Goal: Task Accomplishment & Management: Use online tool/utility

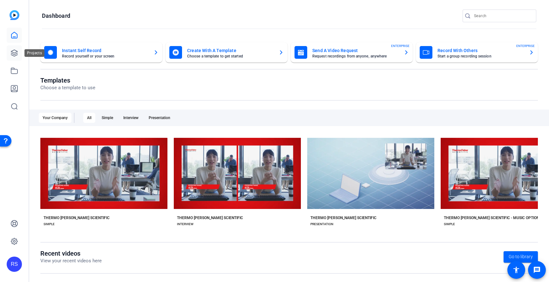
click at [10, 57] on link at bounding box center [14, 52] width 15 height 15
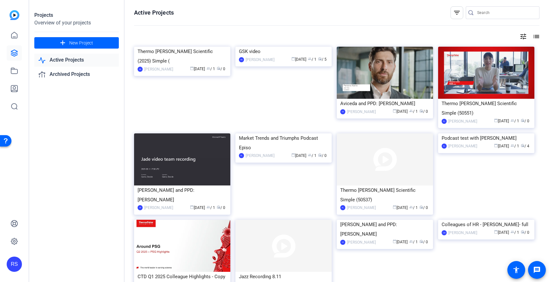
click at [482, 16] on input "Search" at bounding box center [505, 13] width 57 height 8
type input "AIG"
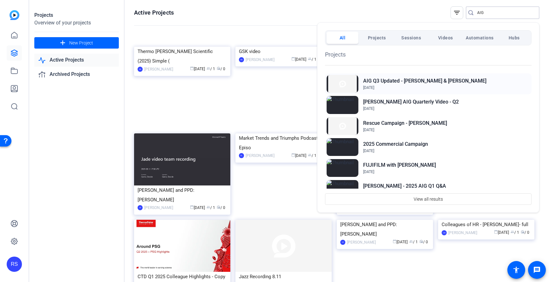
click at [423, 88] on span "Aug 4, 2025" at bounding box center [424, 88] width 123 height 6
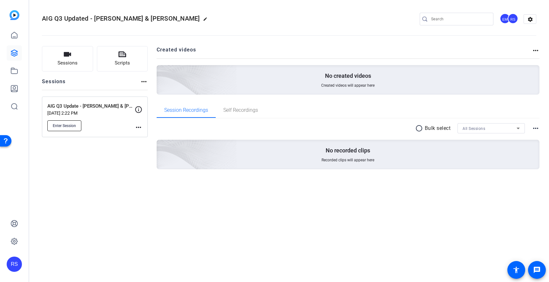
click at [70, 125] on span "Enter Session" at bounding box center [64, 125] width 23 height 5
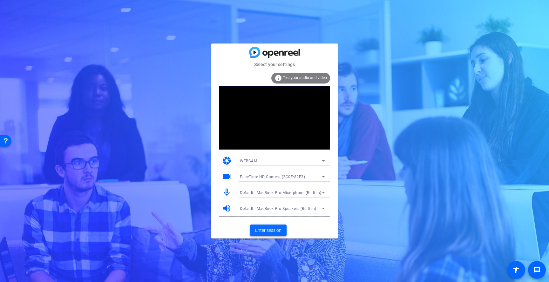
click at [277, 229] on span "Enter session" at bounding box center [268, 230] width 26 height 7
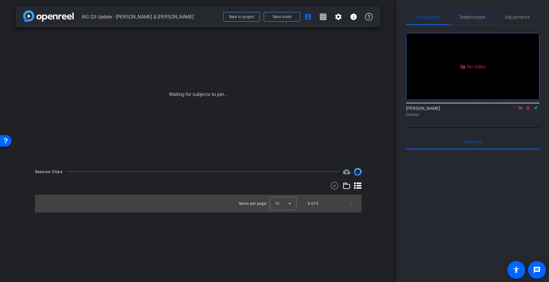
click at [478, 19] on span "Teleprompter" at bounding box center [473, 17] width 26 height 4
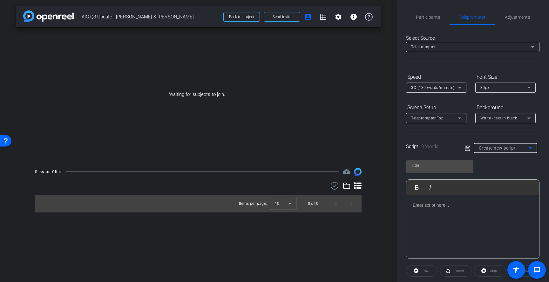
click at [501, 151] on div "Create new script" at bounding box center [504, 148] width 50 height 8
click at [501, 151] on div at bounding box center [274, 141] width 549 height 282
click at [466, 206] on p at bounding box center [473, 205] width 120 height 7
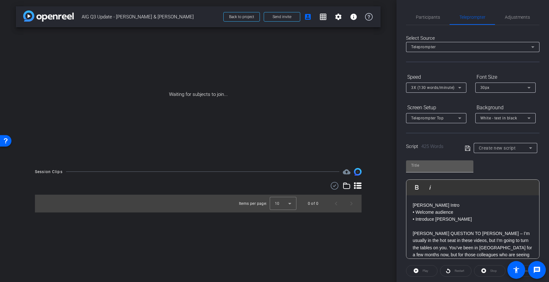
click at [454, 168] on input "text" at bounding box center [439, 166] width 57 height 8
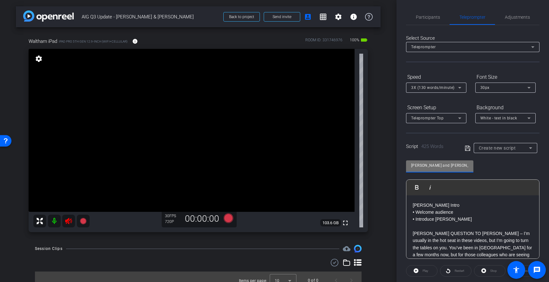
type input "Dan and Rodrigo - AIG Q3"
click at [468, 149] on icon at bounding box center [468, 149] width 6 height 8
click at [433, 17] on span "Participants" at bounding box center [428, 17] width 24 height 4
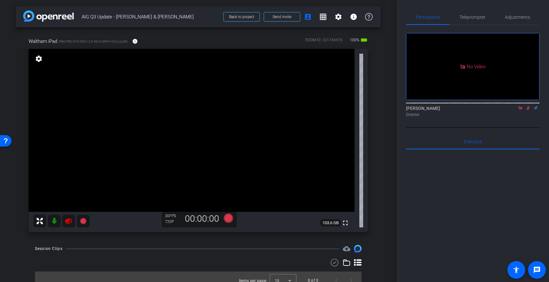
click at [521, 106] on icon at bounding box center [520, 108] width 5 height 4
click at [522, 110] on icon at bounding box center [520, 108] width 5 height 4
click at [71, 223] on icon at bounding box center [69, 221] width 8 height 8
click at [296, 19] on span at bounding box center [282, 16] width 36 height 15
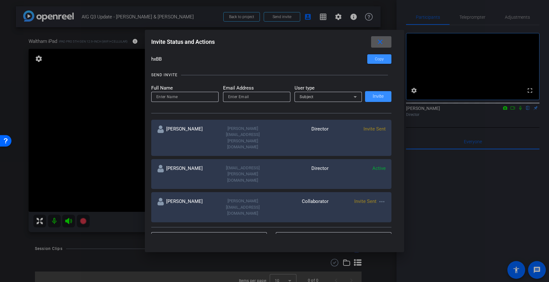
scroll to position [51, 0]
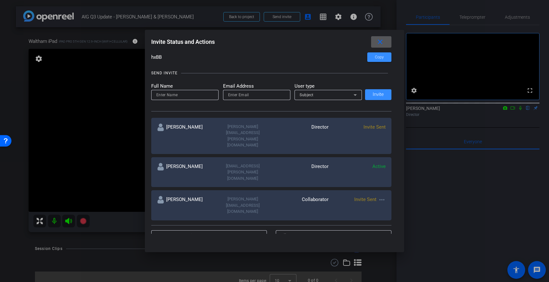
click at [382, 196] on mat-icon "more_horiz" at bounding box center [382, 200] width 8 height 8
click at [392, 189] on span "Re-Send Invite" at bounding box center [407, 190] width 48 height 8
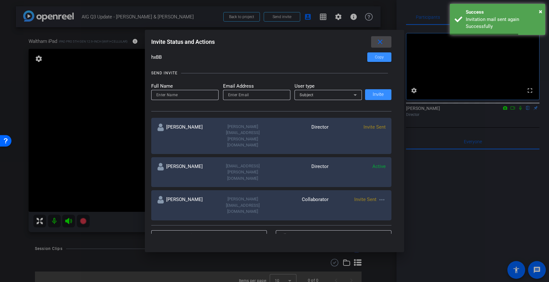
click at [381, 42] on mat-icon "close" at bounding box center [380, 42] width 8 height 8
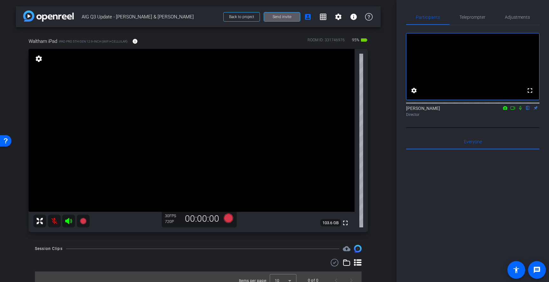
click at [519, 110] on icon at bounding box center [520, 108] width 3 height 4
click at [513, 110] on icon at bounding box center [512, 108] width 5 height 4
click at [475, 22] on span "Teleprompter" at bounding box center [473, 17] width 26 height 15
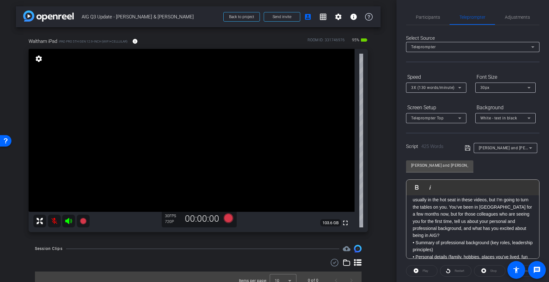
scroll to position [24, 0]
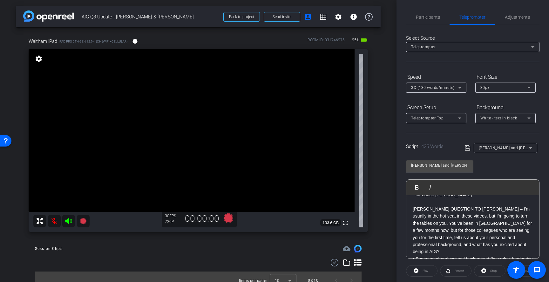
click at [480, 210] on p "DAN QUESTION TO RODRIGO – I’m usually in the hot seat in these videos, but I’m …" at bounding box center [473, 227] width 120 height 57
drag, startPoint x: 487, startPoint y: 209, endPoint x: 383, endPoint y: 209, distance: 103.9
click at [383, 209] on div "arrow_back AIG Q3 Update - Dan & Rodrigo Back to project Send invite account_bo…" at bounding box center [274, 141] width 549 height 282
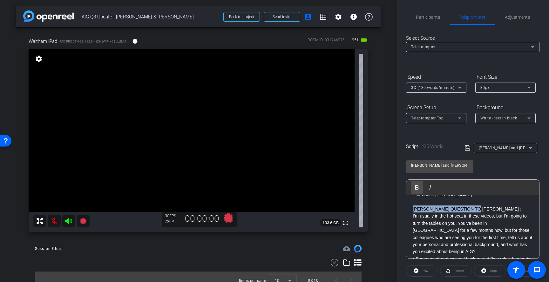
click at [417, 186] on icon "button" at bounding box center [417, 188] width 8 height 8
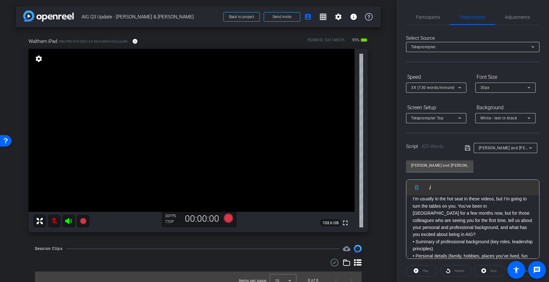
scroll to position [42, 0]
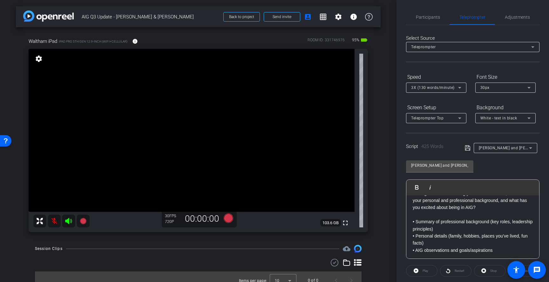
scroll to position [75, 0]
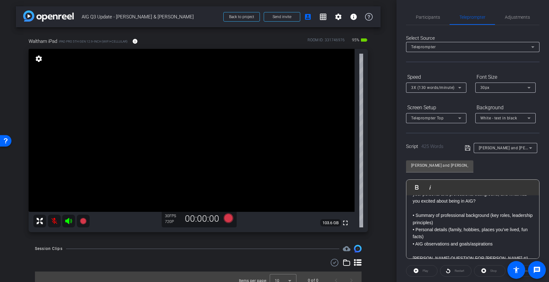
click at [504, 215] on p "• Summary of professional background (key roles, leadership principles)" at bounding box center [473, 219] width 120 height 14
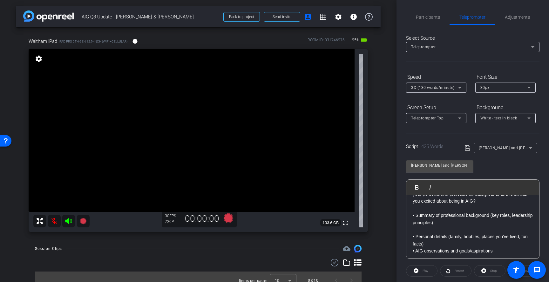
click at [480, 237] on p "• Personal details (family, hobbies, places you’ve lived, fun facts)" at bounding box center [473, 240] width 120 height 14
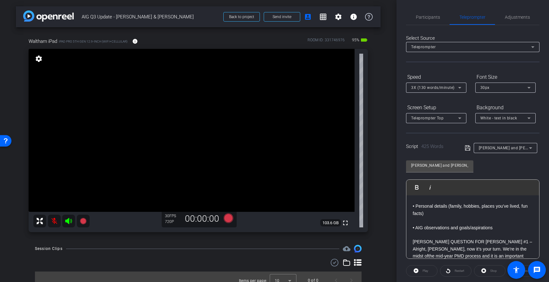
scroll to position [115, 0]
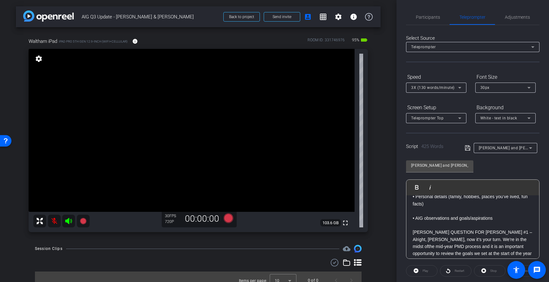
click at [489, 229] on p "RODRIGO QUESTION FOR DAN #1 – Alright, Dan, now it’s your turn. We’re in the mi…" at bounding box center [473, 264] width 120 height 71
drag, startPoint x: 493, startPoint y: 224, endPoint x: 406, endPoint y: 224, distance: 87.4
click at [406, 224] on div "Participants Teleprompter Adjustments Rachael Silberman Director Everyone 0 Mar…" at bounding box center [473, 141] width 153 height 282
click at [419, 188] on icon "button" at bounding box center [417, 188] width 8 height 8
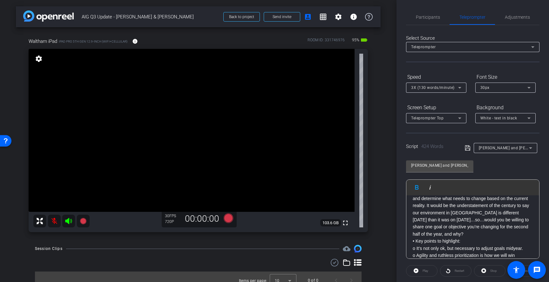
scroll to position [168, 0]
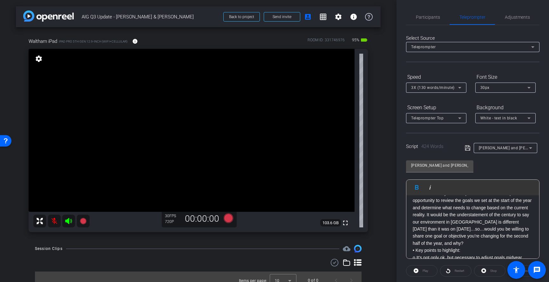
click at [529, 229] on p "Alright, Dan, now it’s your turn. We’re in the midst ofthe mid-year PMD process…" at bounding box center [473, 215] width 120 height 64
click at [495, 247] on p "• Key points to highlight:" at bounding box center [473, 250] width 120 height 7
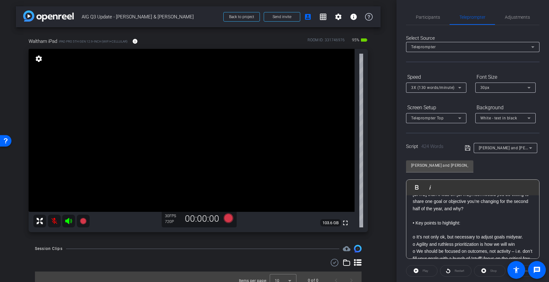
scroll to position [201, 0]
click at [527, 229] on p "o It’s not only ok, but necessary to adjust goals midyear." at bounding box center [473, 232] width 120 height 7
click at [416, 222] on p "• Key points to highlight:" at bounding box center [473, 225] width 120 height 7
drag, startPoint x: 462, startPoint y: 210, endPoint x: 410, endPoint y: 209, distance: 51.5
click at [410, 209] on div "Dan Intro • Welcome audience • Introduce Rodrigo DAN QUESTION TO RODRIGO : I’m …" at bounding box center [473, 229] width 133 height 468
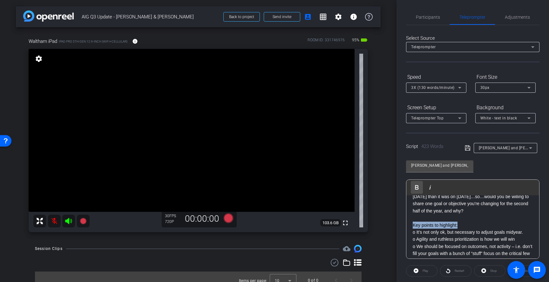
click at [416, 184] on icon "button" at bounding box center [417, 188] width 8 height 8
click at [526, 229] on p "o It’s not only ok, but necessary to adjust goals midyear." at bounding box center [473, 232] width 120 height 7
click at [522, 243] on p "o Agility and ruthless prioritization is how we will win" at bounding box center [473, 246] width 120 height 7
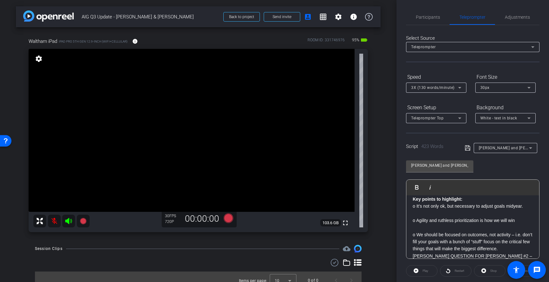
scroll to position [227, 0]
click at [522, 235] on p "o We should be focused on outcomes, not activity – i.e. don’t fill your goals w…" at bounding box center [473, 241] width 120 height 21
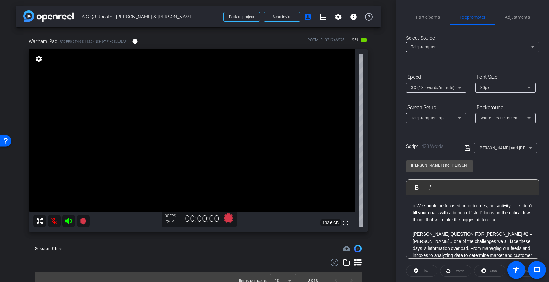
scroll to position [256, 0]
click at [490, 230] on p "RODRIGO QUESTION FOR DAN #2 – Dan…one of the challenges we all face these days …" at bounding box center [473, 251] width 120 height 43
drag, startPoint x: 486, startPoint y: 219, endPoint x: 397, endPoint y: 219, distance: 89.3
click at [397, 219] on div "Participants Teleprompter Adjustments Rachael Silberman Director Everyone 0 Mar…" at bounding box center [473, 141] width 153 height 282
click at [419, 188] on icon "button" at bounding box center [416, 187] width 3 height 4
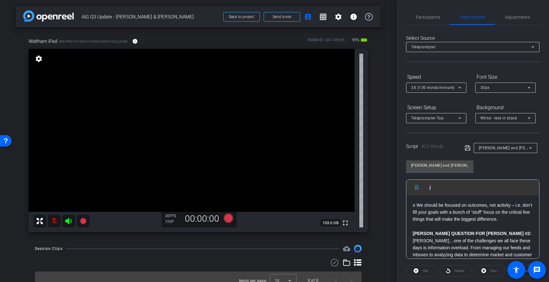
click at [506, 230] on p "RODRIGO QUESTION FOR DAN #2:" at bounding box center [473, 233] width 120 height 7
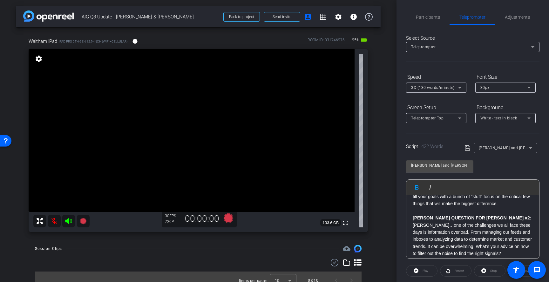
scroll to position [273, 0]
click at [499, 239] on p "Dan…one of the challenges we all face these days is information overload. From …" at bounding box center [473, 239] width 120 height 36
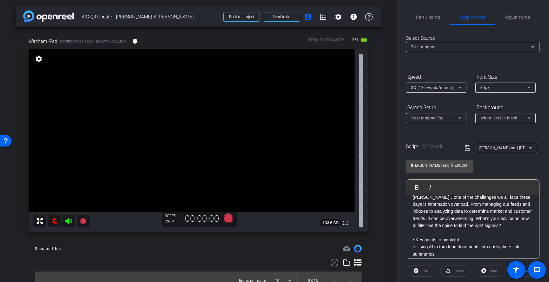
scroll to position [304, 0]
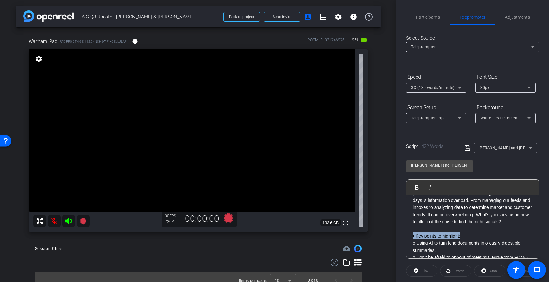
drag, startPoint x: 471, startPoint y: 222, endPoint x: 407, endPoint y: 222, distance: 64.2
click at [407, 222] on div "Dan Intro • Welcome audience • Introduce Rodrigo DAN QUESTION TO RODRIGO : I’m …" at bounding box center [473, 140] width 133 height 497
click at [417, 233] on p "• Key points to highlight:" at bounding box center [473, 236] width 120 height 7
drag, startPoint x: 464, startPoint y: 222, endPoint x: 407, endPoint y: 222, distance: 56.9
click at [407, 222] on div "Dan Intro • Welcome audience • Introduce Rodrigo DAN QUESTION TO RODRIGO : I’m …" at bounding box center [473, 140] width 133 height 497
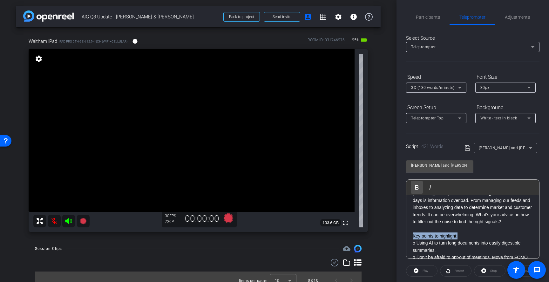
click at [417, 185] on icon "button" at bounding box center [416, 187] width 3 height 4
click at [487, 233] on p "Key points to highlight:" at bounding box center [473, 236] width 120 height 7
click at [460, 240] on p "o Using AI to turn long documents into easily digestible summaries." at bounding box center [473, 247] width 120 height 14
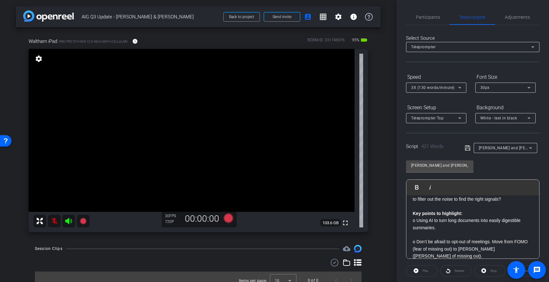
scroll to position [327, 0]
click at [519, 237] on p "o Don’t be afraid to opt-out of meetings. Move from FOMO (fear of missing out) …" at bounding box center [473, 247] width 120 height 21
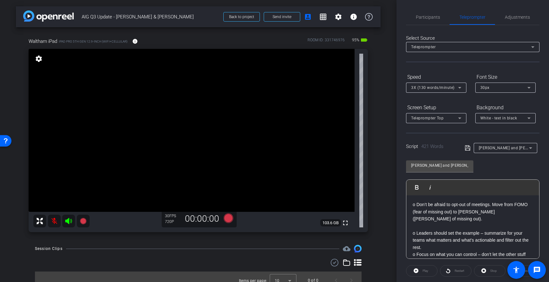
scroll to position [365, 0]
click at [451, 229] on p "o Leaders should set the example – summarize for your teams what matters and wh…" at bounding box center [473, 239] width 120 height 21
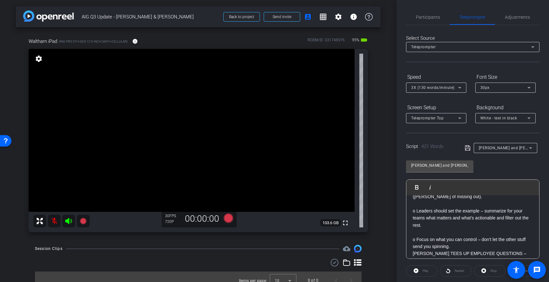
scroll to position [389, 0]
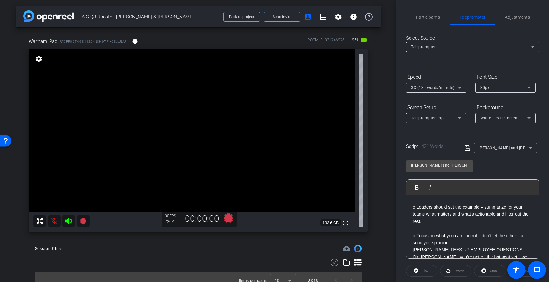
click at [468, 232] on p "o Focus on what you can control – don’t let the other stuff send you spinning." at bounding box center [473, 239] width 120 height 14
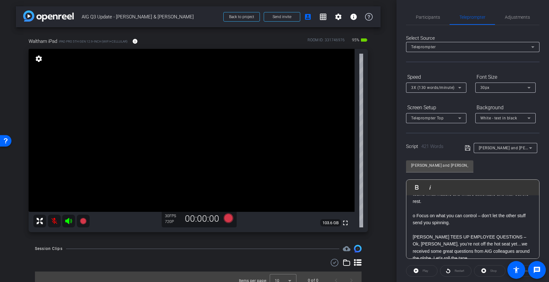
scroll to position [410, 0]
click at [509, 233] on p "RODRIGO TEES UP EMPLOYEE QUESTIONS – Ok, Dan, you’re not off the hot seat yet…w…" at bounding box center [473, 247] width 120 height 29
drag, startPoint x: 516, startPoint y: 215, endPoint x: 409, endPoint y: 215, distance: 107.4
click at [409, 215] on div "Dan Intro • Welcome audience • Introduce Rodrigo DAN QUESTION TO RODRIGO : I’m …" at bounding box center [473, 48] width 133 height 525
click at [418, 188] on icon "button" at bounding box center [416, 187] width 3 height 4
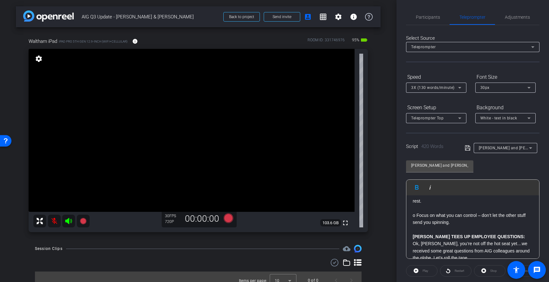
click at [455, 240] on p "Ok, Dan, you’re not off the hot seat yet…we received some great questions from …" at bounding box center [473, 250] width 120 height 21
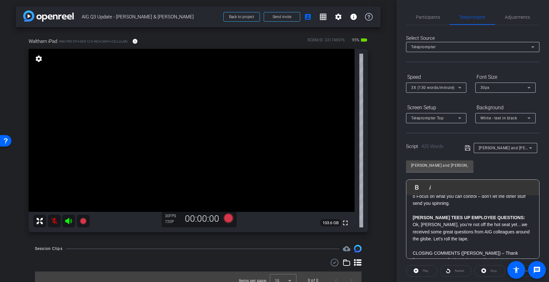
scroll to position [433, 0]
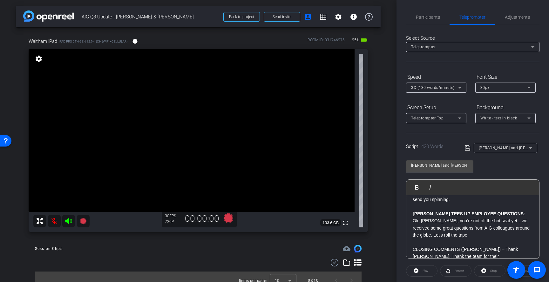
click at [477, 246] on p "CLOSING COMMENTS (DAN) – Thank Rodrigo. Thank the team for their contributions,…" at bounding box center [473, 260] width 120 height 29
drag, startPoint x: 480, startPoint y: 229, endPoint x: 409, endPoint y: 227, distance: 71.2
click at [409, 227] on div "Dan Intro • Welcome audience • Introduce Rodrigo DAN QUESTION TO RODRIGO : I’m …" at bounding box center [473, 25] width 133 height 525
click at [417, 187] on icon "button" at bounding box center [416, 187] width 3 height 4
click at [467, 149] on icon at bounding box center [468, 148] width 6 height 8
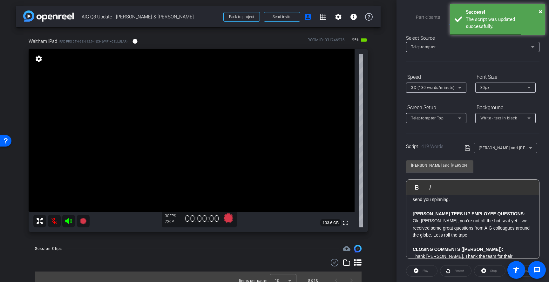
click at [416, 253] on p "Thank Rodrigo. Thank the team for their contributions,encourage honest conversa…" at bounding box center [473, 263] width 120 height 21
click at [414, 253] on p "Thank Rodrigo. Thank the team for their contributions,encourage honest conversa…" at bounding box center [473, 263] width 120 height 21
click at [412, 243] on div "Dan Intro • Welcome audience • Introduce Rodrigo DAN QUESTION TO RODRIGO : I’m …" at bounding box center [473, 25] width 133 height 525
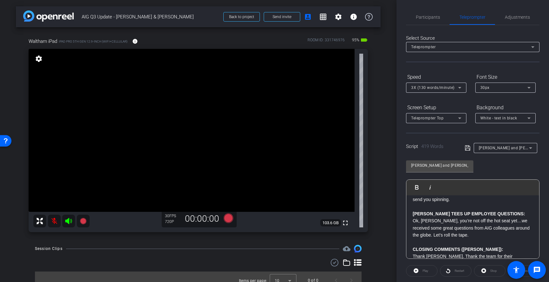
click at [441, 253] on p "Thank Rodrigo. Thank the team for their contributions,encourage honest conversa…" at bounding box center [473, 263] width 120 height 21
click at [481, 253] on p "Thank Rodrigo. Thank the team for their contributions, encourage honest convers…" at bounding box center [473, 263] width 120 height 21
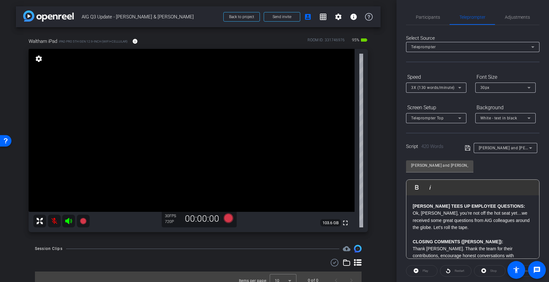
click at [464, 148] on div "Script 420 Words Dan and Rodrigo - AIG Q3" at bounding box center [472, 143] width 133 height 20
click at [467, 149] on icon at bounding box center [468, 148] width 6 height 8
click at [501, 117] on span "White - text in black" at bounding box center [499, 118] width 37 height 4
click at [500, 143] on div "Black - text in white" at bounding box center [500, 143] width 38 height 8
click at [339, 20] on mat-icon "settings" at bounding box center [339, 17] width 8 height 8
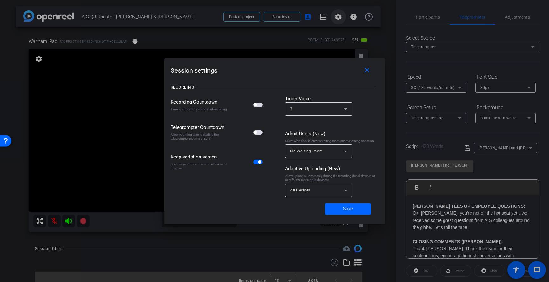
click at [339, 20] on div at bounding box center [274, 141] width 549 height 282
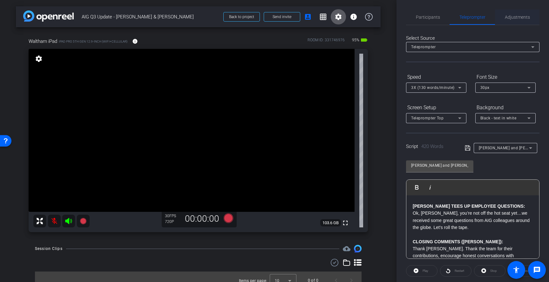
click at [531, 18] on div "Adjustments" at bounding box center [517, 17] width 44 height 15
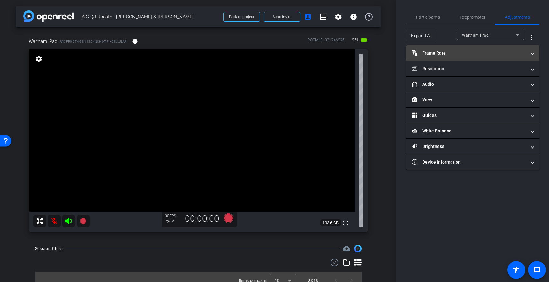
click at [456, 57] on mat-expansion-panel-header "Frame Rate Frame Rate" at bounding box center [472, 52] width 133 height 15
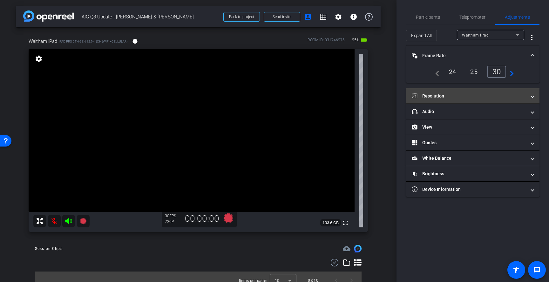
click at [446, 96] on mat-panel-title "Resolution" at bounding box center [469, 96] width 114 height 7
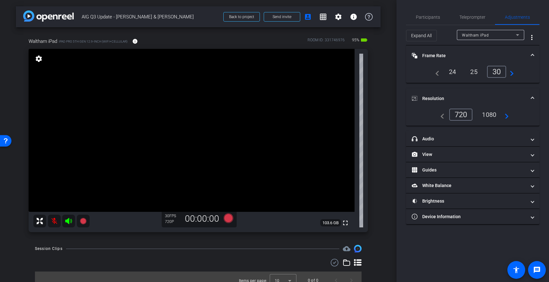
click at [493, 117] on div "1080" at bounding box center [489, 114] width 24 height 11
click at [432, 15] on span "Participants" at bounding box center [428, 17] width 24 height 4
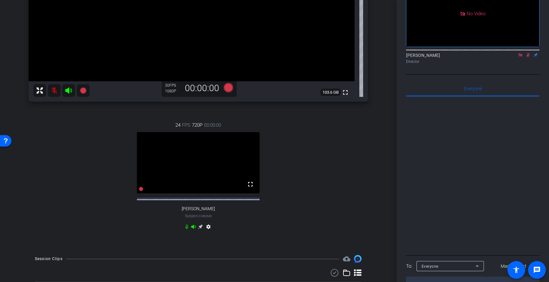
scroll to position [133, 0]
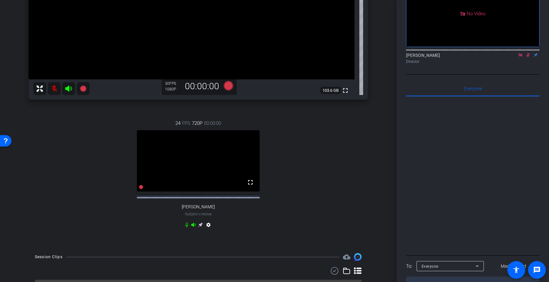
click at [521, 53] on icon at bounding box center [520, 54] width 3 height 3
click at [522, 57] on icon at bounding box center [520, 55] width 5 height 4
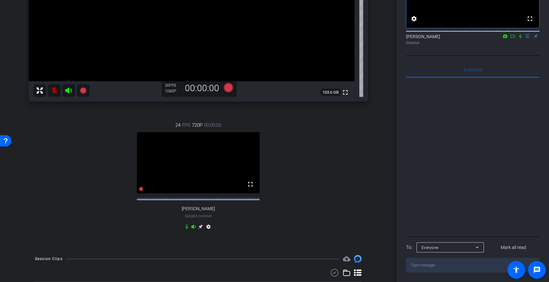
scroll to position [133, 0]
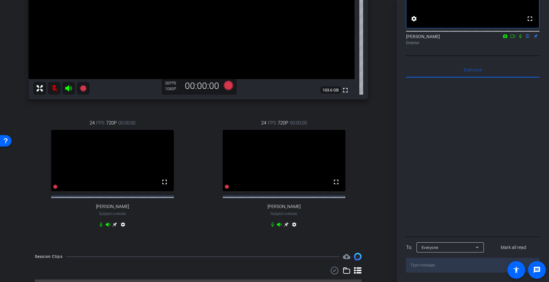
click at [312, 222] on div "24 FPS 720P 00:00:00 fullscreen Dan Shine Subject - Chrome settings" at bounding box center [284, 174] width 168 height 131
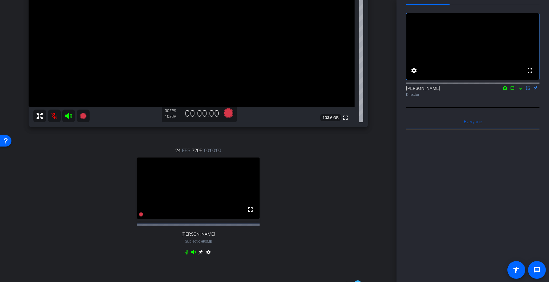
scroll to position [119, 0]
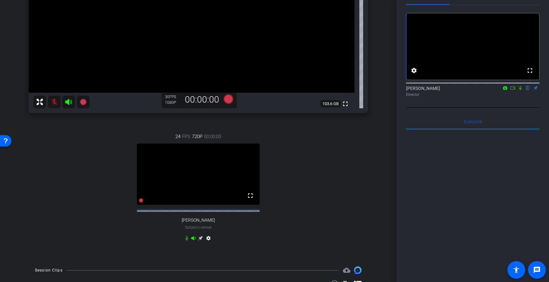
click at [54, 103] on mat-icon at bounding box center [54, 102] width 13 height 13
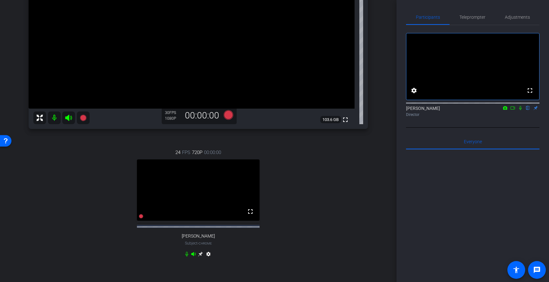
scroll to position [108, 0]
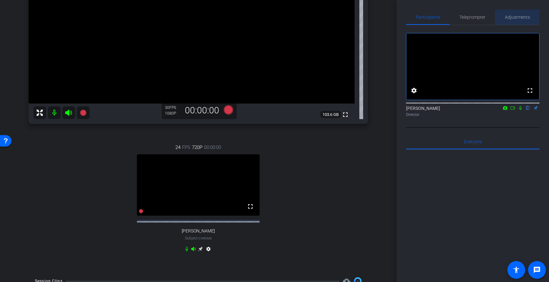
click at [532, 17] on div "Adjustments" at bounding box center [517, 17] width 44 height 15
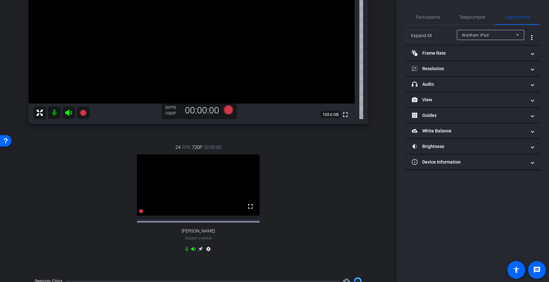
click at [509, 34] on div "Waltham iPad" at bounding box center [489, 35] width 54 height 8
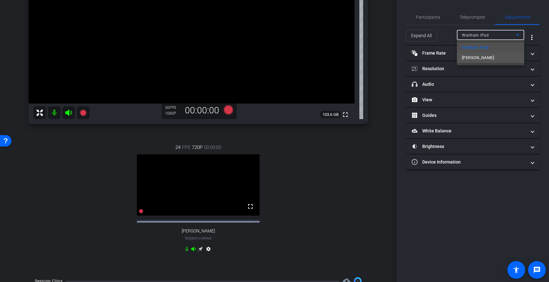
click at [487, 59] on span "Rodrigo Lasso" at bounding box center [478, 58] width 32 height 8
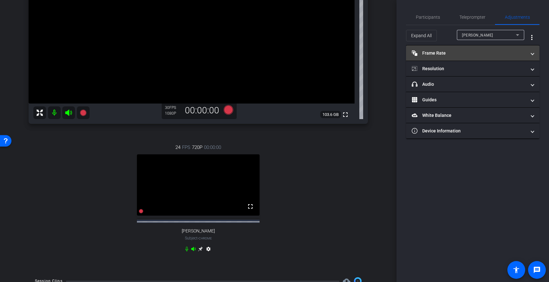
click at [477, 52] on mat-panel-title "Frame Rate Frame Rate" at bounding box center [469, 53] width 114 height 7
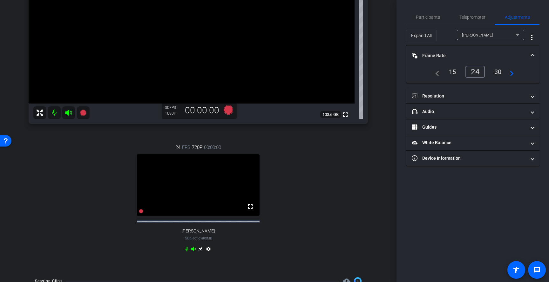
click at [501, 73] on div "30" at bounding box center [498, 71] width 17 height 11
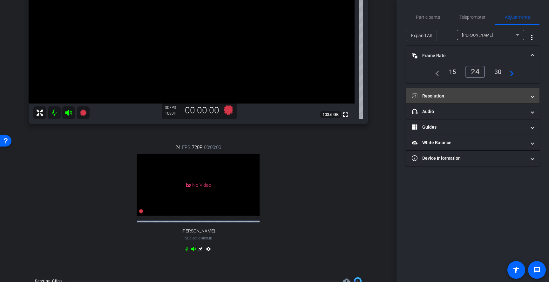
click at [486, 97] on mat-panel-title "Resolution" at bounding box center [469, 96] width 114 height 7
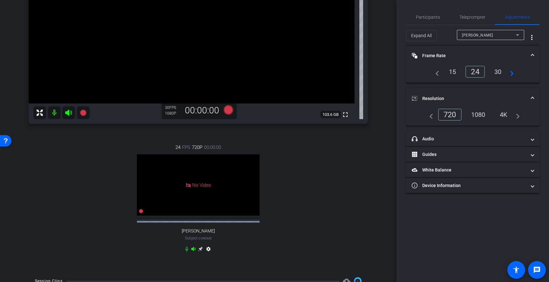
click at [484, 113] on div "1080" at bounding box center [479, 114] width 24 height 11
click at [484, 38] on div "Rodrigo Lasso" at bounding box center [489, 35] width 54 height 8
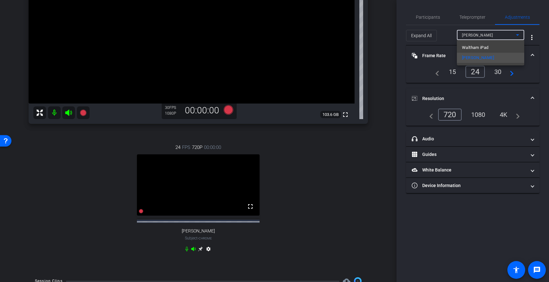
click at [485, 49] on span "Waltham iPad" at bounding box center [475, 48] width 27 height 8
type input "1000"
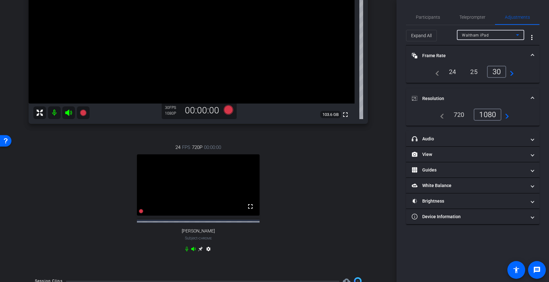
click at [451, 74] on div "24" at bounding box center [452, 71] width 17 height 11
click at [432, 19] on span "Participants" at bounding box center [428, 17] width 24 height 4
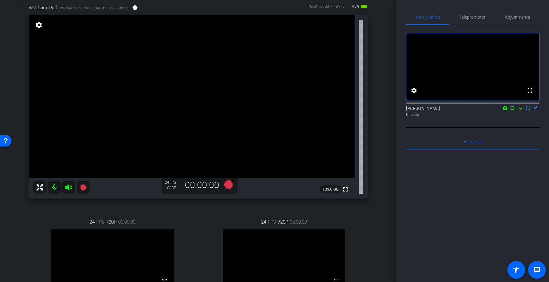
scroll to position [29, 0]
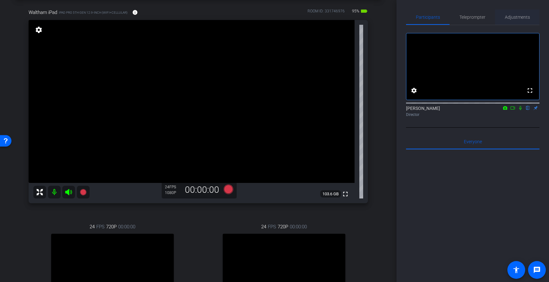
click at [520, 16] on span "Adjustments" at bounding box center [517, 17] width 25 height 4
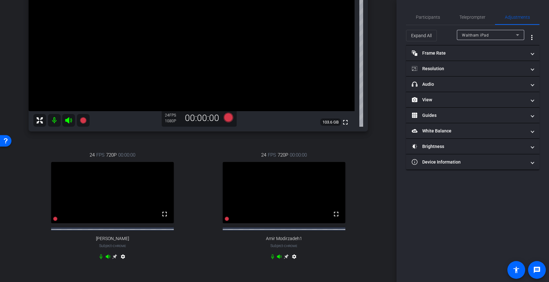
scroll to position [101, 0]
click at [474, 17] on span "Teleprompter" at bounding box center [473, 17] width 26 height 4
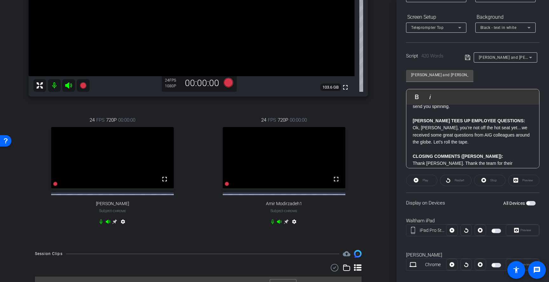
scroll to position [93, 0]
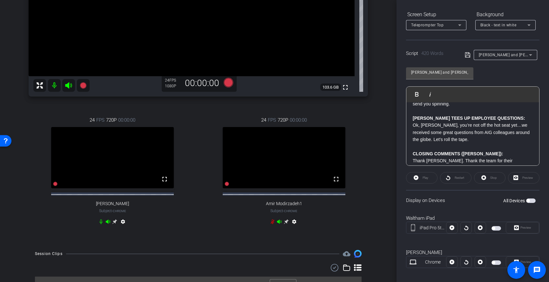
click at [531, 201] on span "button" at bounding box center [531, 201] width 10 height 4
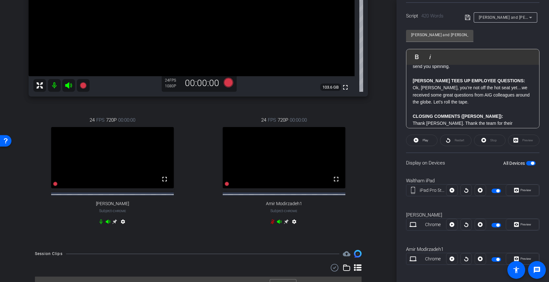
scroll to position [134, 0]
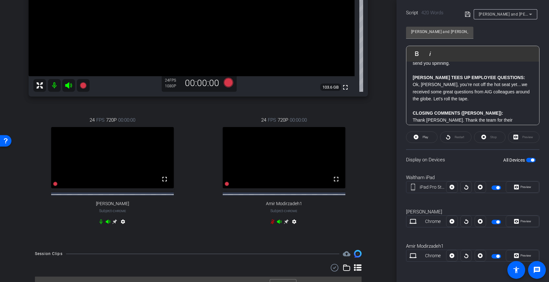
click at [496, 257] on span "button" at bounding box center [497, 256] width 10 height 4
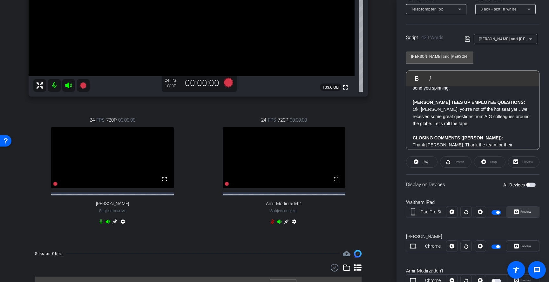
scroll to position [111, 0]
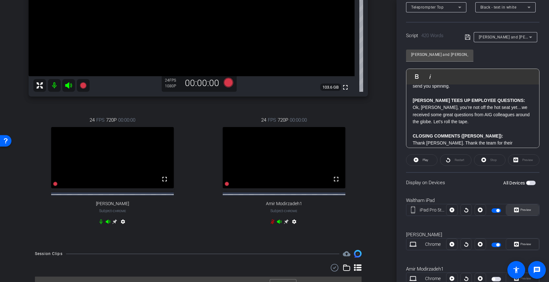
click at [526, 209] on span "Preview" at bounding box center [526, 209] width 11 height 3
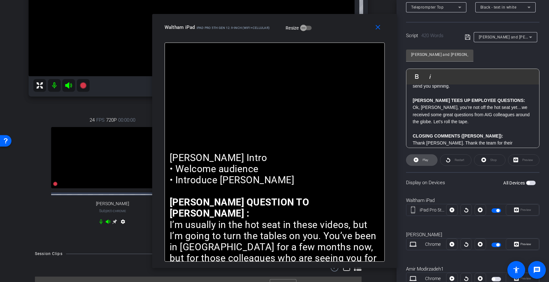
click at [426, 166] on span at bounding box center [422, 160] width 31 height 15
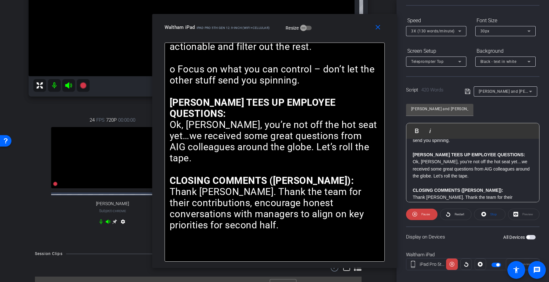
scroll to position [56, 0]
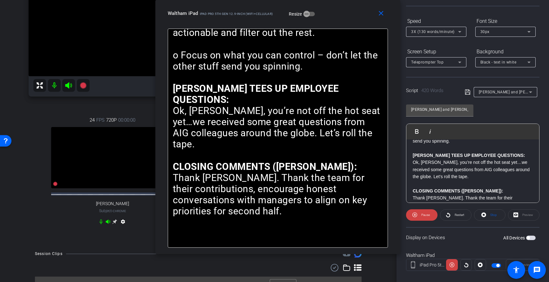
drag, startPoint x: 354, startPoint y: 38, endPoint x: 357, endPoint y: 6, distance: 31.9
click at [357, 6] on div "close Waltham iPad iPad Pro 5th Gen 12.9-inch (WiFi+Cellular) Resize" at bounding box center [277, 14] width 245 height 29
click at [448, 33] on span "3X (130 words/minute)" at bounding box center [433, 32] width 44 height 4
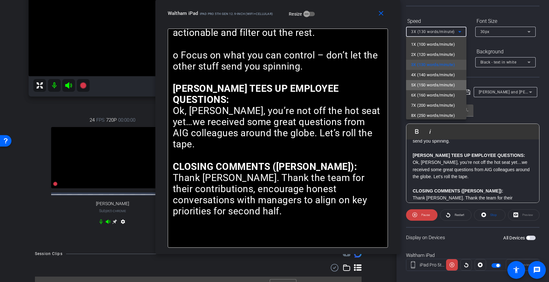
click at [442, 83] on span "5X (150 words/minute)" at bounding box center [433, 85] width 44 height 8
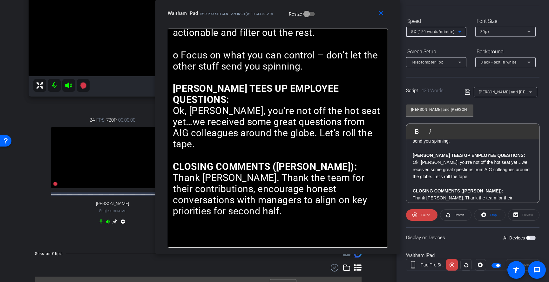
click at [446, 35] on div "5X (150 words/minute)" at bounding box center [434, 32] width 47 height 8
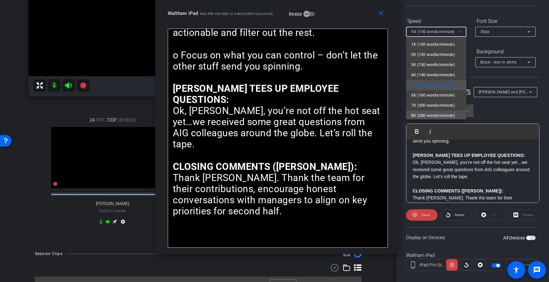
click at [433, 115] on span "8X (250 words/minute)" at bounding box center [433, 116] width 44 height 8
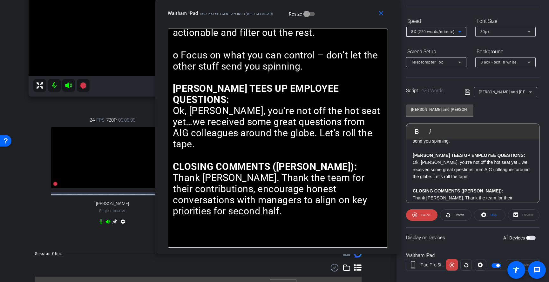
scroll to position [1, 0]
click at [421, 216] on span "Pause" at bounding box center [425, 215] width 10 height 9
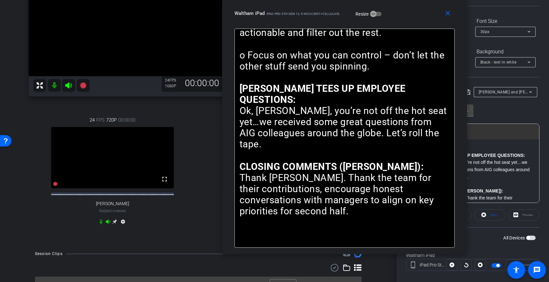
drag, startPoint x: 342, startPoint y: 20, endPoint x: 406, endPoint y: 15, distance: 63.4
click at [406, 15] on div "close Waltham iPad iPad Pro 5th Gen 12.9-inch (WiFi+Cellular) Resize" at bounding box center [344, 14] width 245 height 29
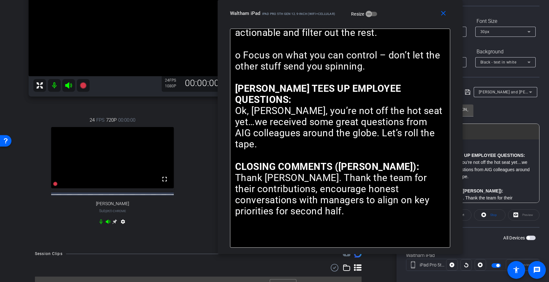
drag, startPoint x: 412, startPoint y: 16, endPoint x: 407, endPoint y: 16, distance: 4.4
click at [407, 16] on div "Waltham iPad iPad Pro 5th Gen 12.9-inch (WiFi+Cellular) Resize" at bounding box center [342, 13] width 225 height 11
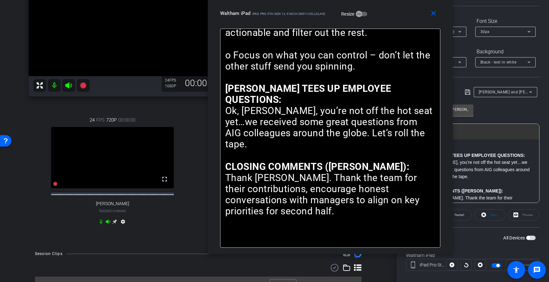
drag, startPoint x: 410, startPoint y: 17, endPoint x: 399, endPoint y: 17, distance: 11.1
click at [399, 17] on div "Waltham iPad iPad Pro 5th Gen 12.9-inch (WiFi+Cellular) Resize" at bounding box center [332, 13] width 225 height 11
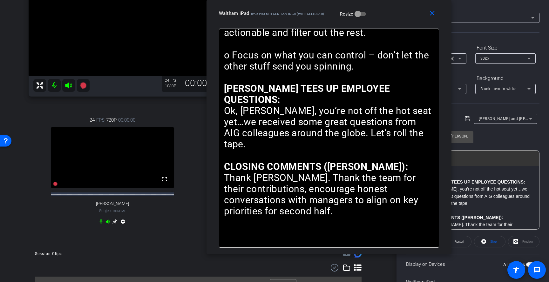
scroll to position [24, 0]
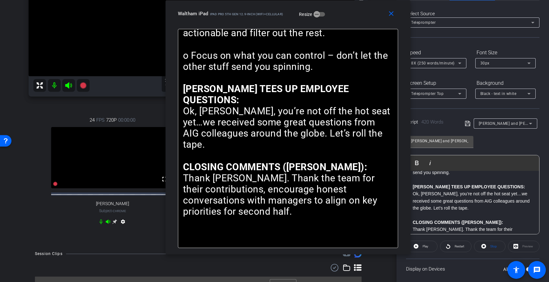
drag, startPoint x: 408, startPoint y: 18, endPoint x: 339, endPoint y: 24, distance: 69.9
click at [339, 19] on div "Waltham iPad iPad Pro 5th Gen 12.9-inch (WiFi+Cellular) Resize" at bounding box center [290, 13] width 225 height 11
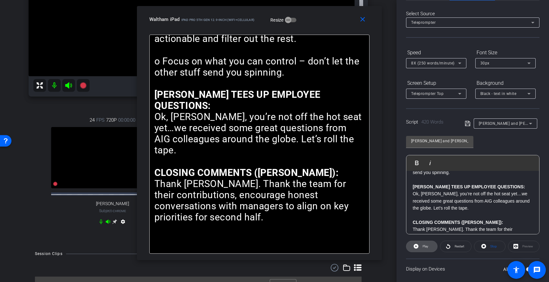
click at [420, 243] on span at bounding box center [422, 246] width 31 height 15
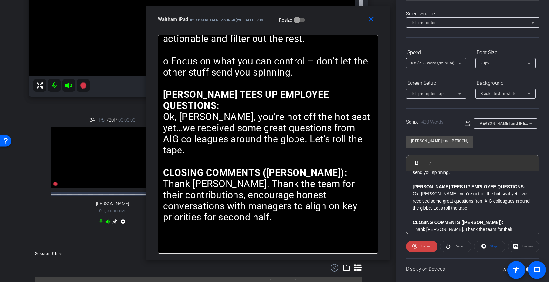
drag, startPoint x: 317, startPoint y: 22, endPoint x: 330, endPoint y: 21, distance: 12.7
click at [330, 21] on div "Waltham iPad iPad Pro 5th Gen 12.9-inch (WiFi+Cellular) Resize" at bounding box center [270, 19] width 225 height 11
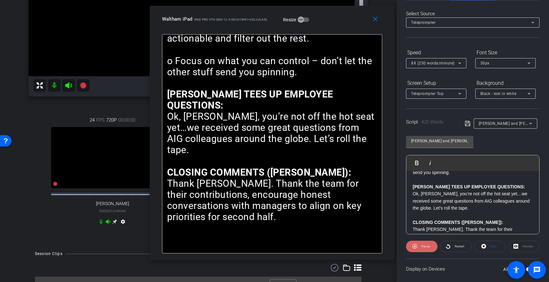
click at [418, 246] on span at bounding box center [421, 246] width 31 height 15
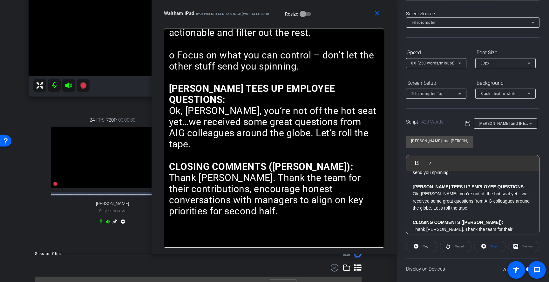
drag, startPoint x: 345, startPoint y: 23, endPoint x: 345, endPoint y: 8, distance: 14.9
click at [345, 8] on div "Waltham iPad iPad Pro 5th Gen 12.9-inch (WiFi+Cellular) Resize" at bounding box center [276, 13] width 225 height 11
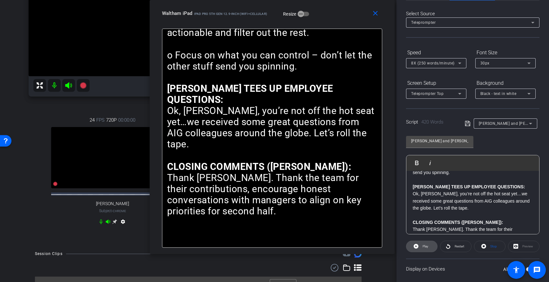
click at [422, 248] on span "Play" at bounding box center [424, 246] width 7 height 9
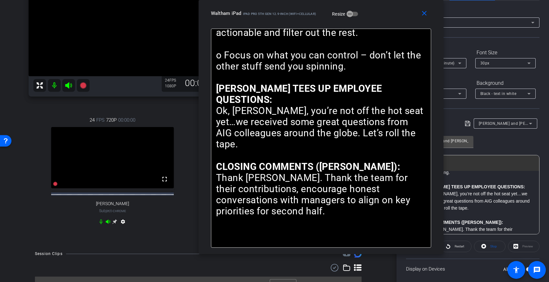
drag, startPoint x: 333, startPoint y: 14, endPoint x: 381, endPoint y: 7, distance: 48.5
click at [382, 7] on div "close Waltham iPad iPad Pro 5th Gen 12.9-inch (WiFi+Cellular) Resize" at bounding box center [321, 14] width 245 height 29
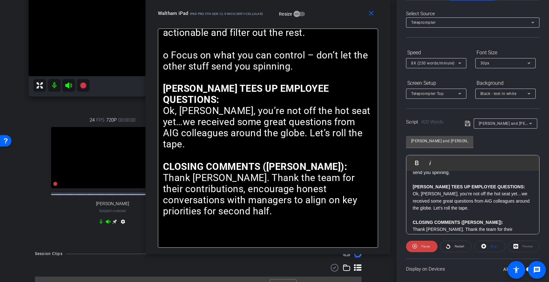
drag, startPoint x: 397, startPoint y: 19, endPoint x: 333, endPoint y: 19, distance: 64.2
click at [333, 19] on div "close Waltham iPad iPad Pro 5th Gen 12.9-inch (WiFi+Cellular) Resize" at bounding box center [268, 14] width 245 height 29
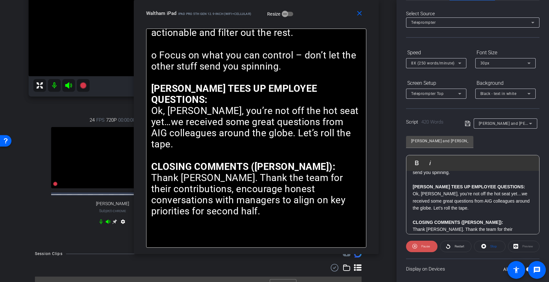
click at [421, 247] on span "Pause" at bounding box center [425, 246] width 9 height 3
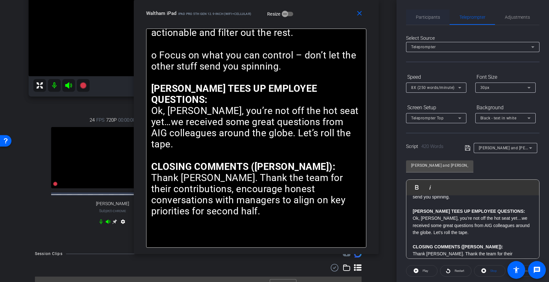
click at [435, 21] on span "Participants" at bounding box center [428, 17] width 24 height 15
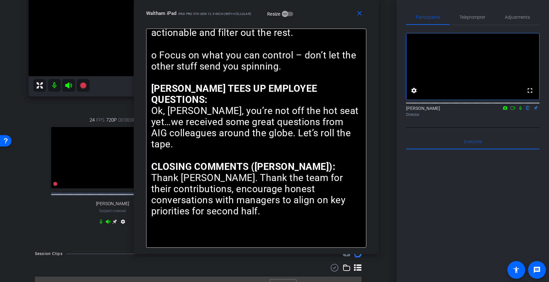
click at [513, 110] on icon at bounding box center [513, 107] width 4 height 3
click at [469, 17] on span "Teleprompter" at bounding box center [473, 17] width 26 height 4
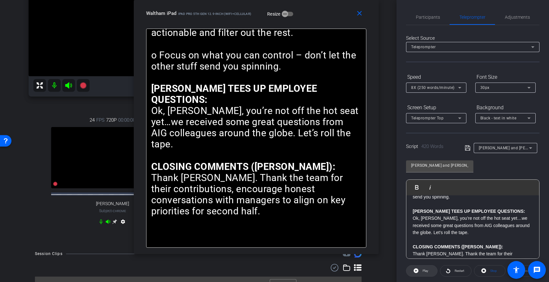
click at [424, 270] on span "Play" at bounding box center [426, 270] width 6 height 3
click at [422, 270] on span "Pause" at bounding box center [425, 270] width 9 height 3
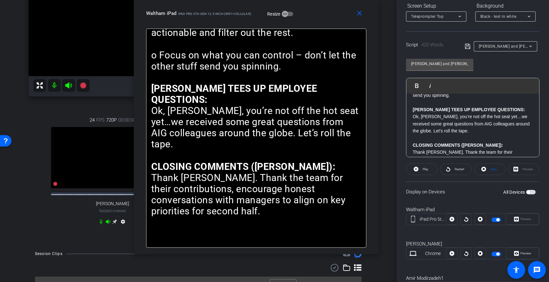
scroll to position [102, 0]
click at [533, 193] on span "button" at bounding box center [531, 191] width 10 height 4
click at [533, 193] on span "button" at bounding box center [532, 191] width 3 height 3
click at [356, 10] on mat-icon "close" at bounding box center [360, 14] width 8 height 8
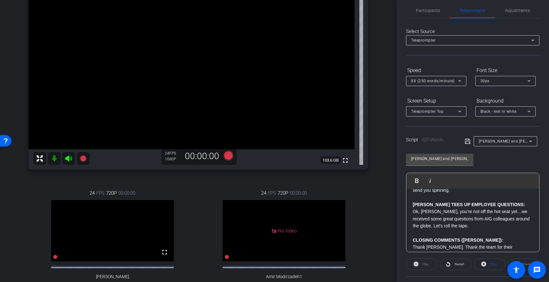
scroll to position [0, 0]
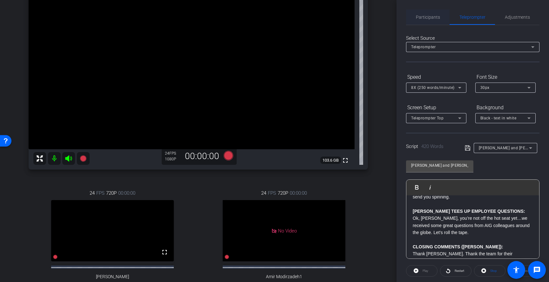
click at [435, 18] on span "Participants" at bounding box center [428, 17] width 24 height 4
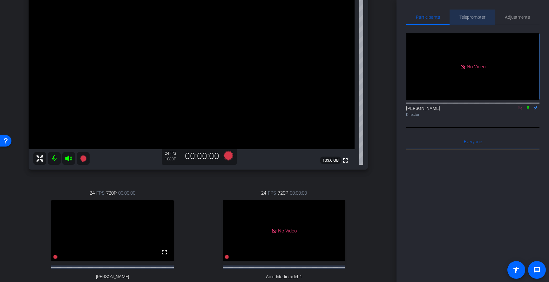
click at [477, 17] on span "Teleprompter" at bounding box center [473, 17] width 26 height 4
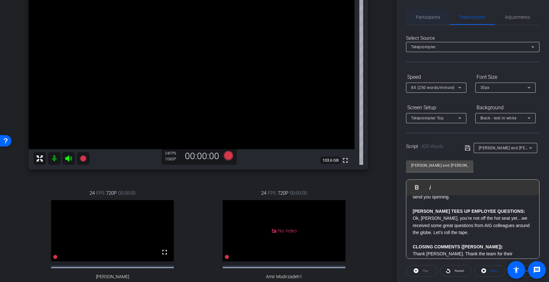
click at [431, 19] on span "Participants" at bounding box center [428, 17] width 24 height 4
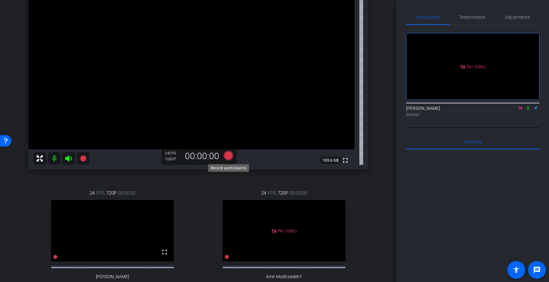
click at [229, 157] on icon at bounding box center [229, 156] width 10 height 10
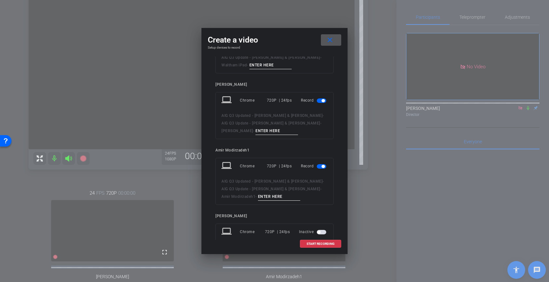
click at [321, 168] on span "button" at bounding box center [322, 166] width 10 height 4
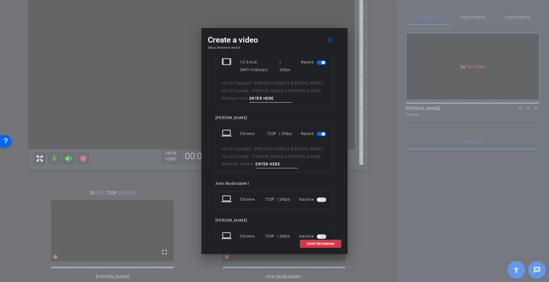
scroll to position [18, 0]
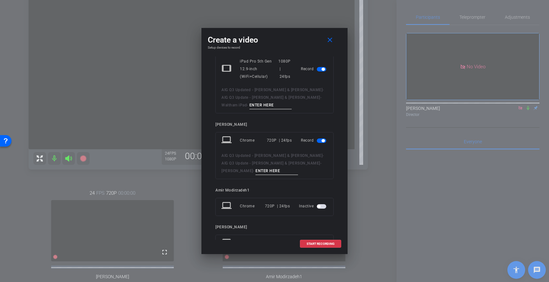
click at [253, 106] on input at bounding box center [271, 105] width 43 height 8
type input "1"
click at [256, 171] on input at bounding box center [277, 171] width 43 height 8
type input "1"
click at [320, 244] on span "START RECORDING" at bounding box center [321, 244] width 28 height 3
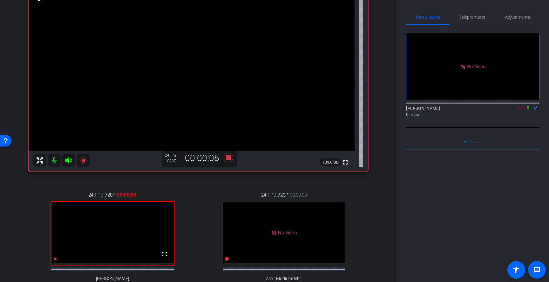
scroll to position [62, 0]
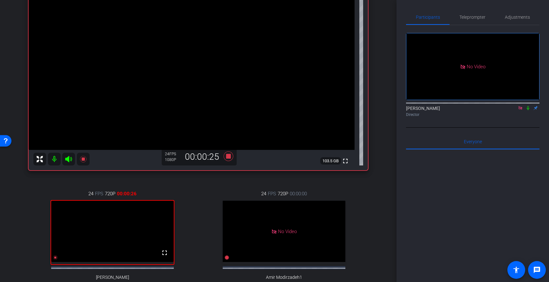
click at [529, 106] on icon at bounding box center [528, 108] width 5 height 4
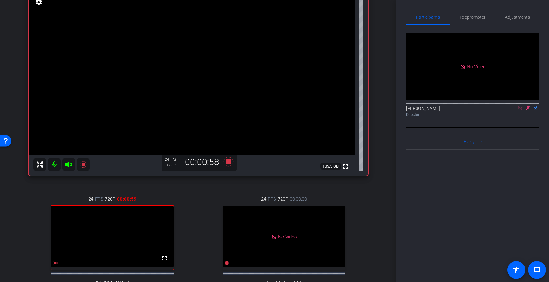
scroll to position [59, 0]
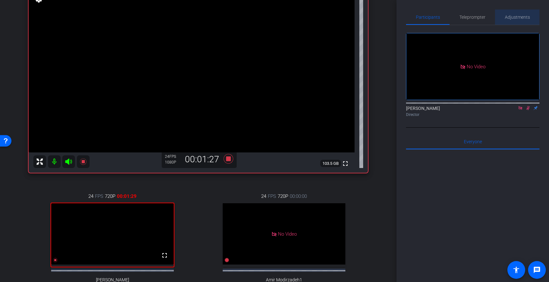
click at [509, 19] on span "Adjustments" at bounding box center [517, 17] width 25 height 4
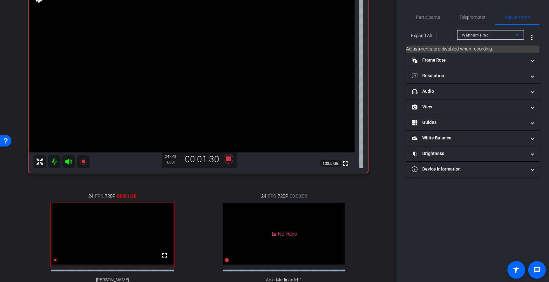
click at [502, 37] on div "Waltham iPad" at bounding box center [489, 35] width 54 height 8
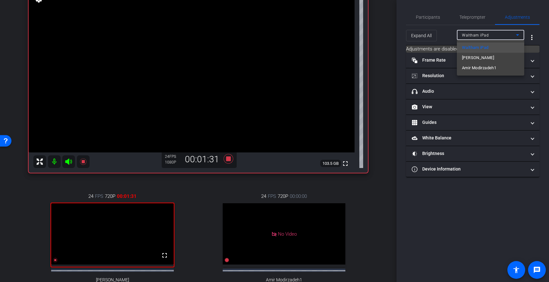
click at [502, 37] on div at bounding box center [274, 141] width 549 height 282
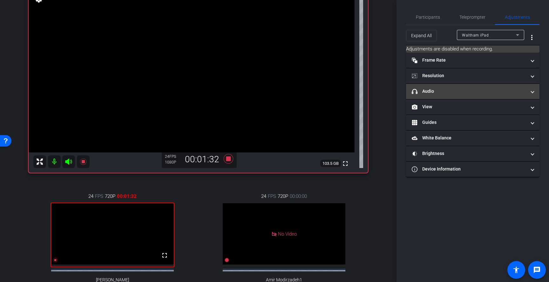
click at [445, 94] on mat-panel-title "headphone icon Audio" at bounding box center [469, 91] width 114 height 7
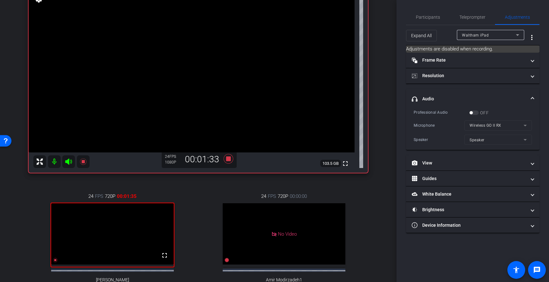
click at [445, 94] on mat-expansion-panel-header "headphone icon Audio" at bounding box center [472, 99] width 133 height 20
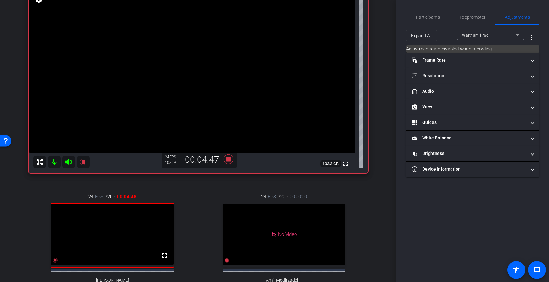
scroll to position [60, 0]
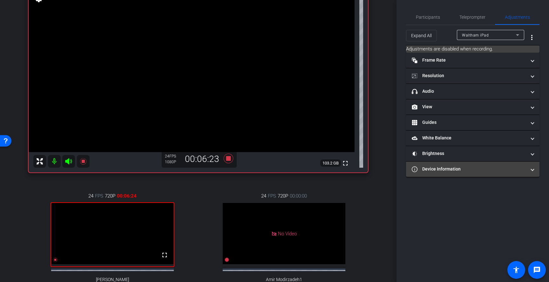
click at [464, 167] on mat-panel-title "Device Information" at bounding box center [469, 169] width 114 height 7
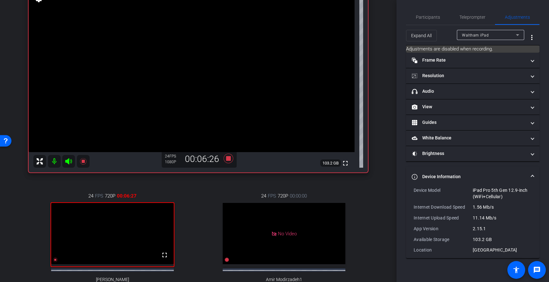
click at [464, 173] on mat-expansion-panel-header "Device Information" at bounding box center [472, 177] width 133 height 20
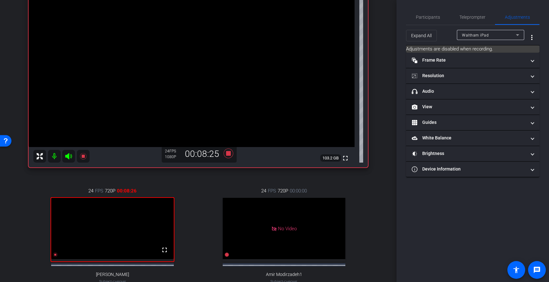
scroll to position [59, 0]
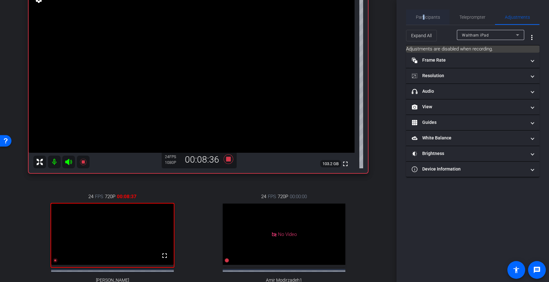
click at [423, 18] on span "Participants" at bounding box center [428, 17] width 24 height 4
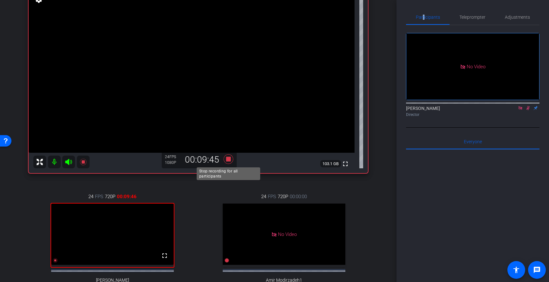
click at [229, 159] on icon at bounding box center [229, 159] width 10 height 10
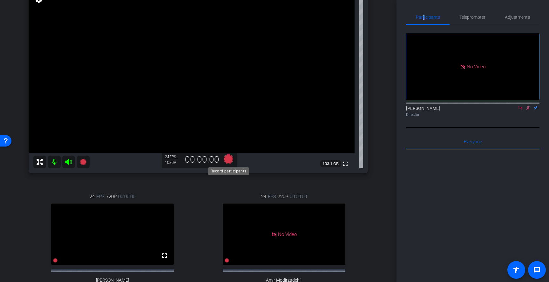
click at [229, 161] on icon at bounding box center [229, 159] width 10 height 10
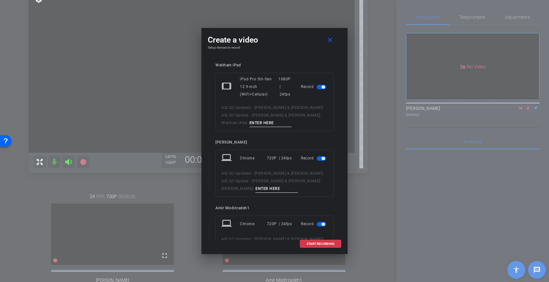
click at [250, 126] on input at bounding box center [271, 123] width 43 height 8
type input "2"
click at [256, 189] on input at bounding box center [277, 189] width 43 height 8
type input "2"
click at [322, 224] on span "button" at bounding box center [323, 224] width 3 height 3
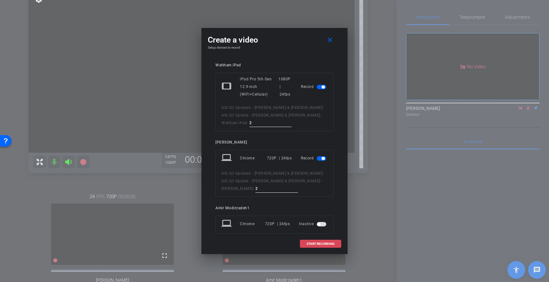
click at [324, 246] on span at bounding box center [320, 243] width 41 height 15
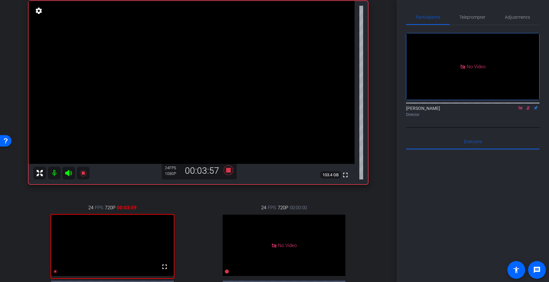
scroll to position [48, 0]
click at [527, 106] on icon at bounding box center [528, 108] width 3 height 4
click at [529, 106] on icon at bounding box center [528, 108] width 5 height 4
click at [230, 173] on icon at bounding box center [228, 170] width 15 height 11
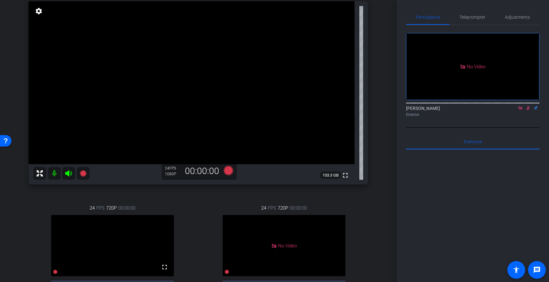
click at [529, 106] on icon at bounding box center [528, 108] width 5 height 4
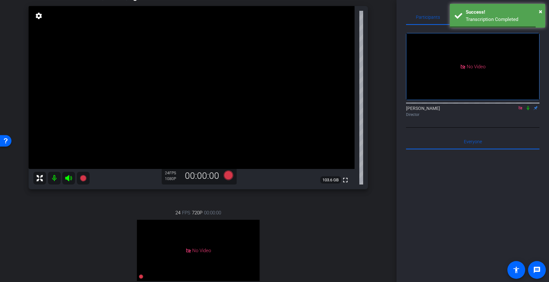
scroll to position [40, 0]
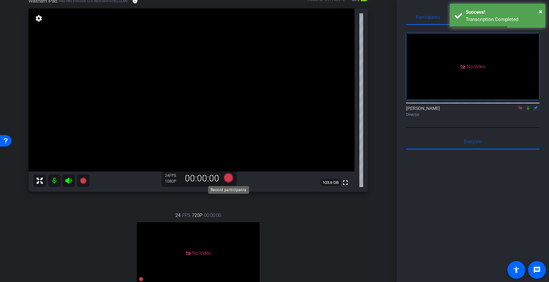
click at [231, 181] on icon at bounding box center [229, 178] width 10 height 10
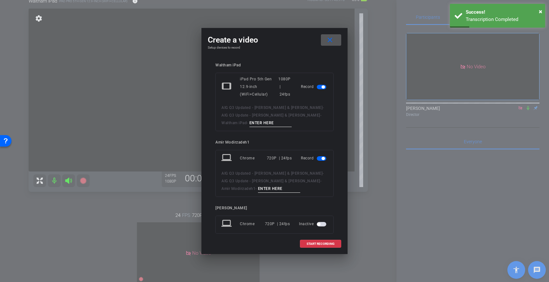
click at [257, 126] on input at bounding box center [271, 123] width 43 height 8
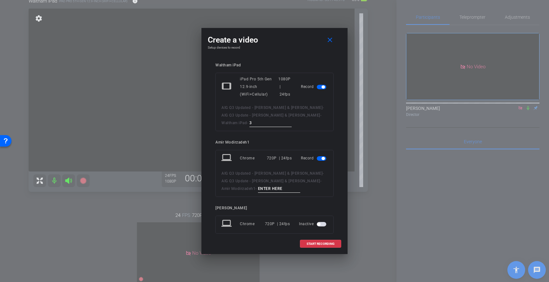
type input "3"
click at [325, 160] on span "button" at bounding box center [322, 158] width 10 height 4
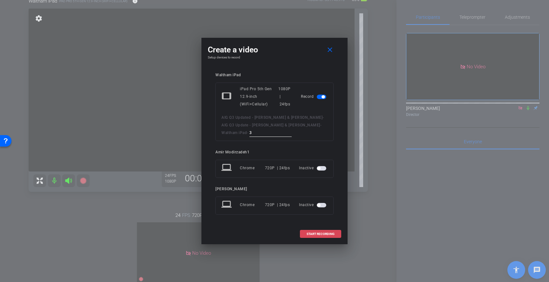
click at [325, 234] on span "START RECORDING" at bounding box center [321, 234] width 28 height 3
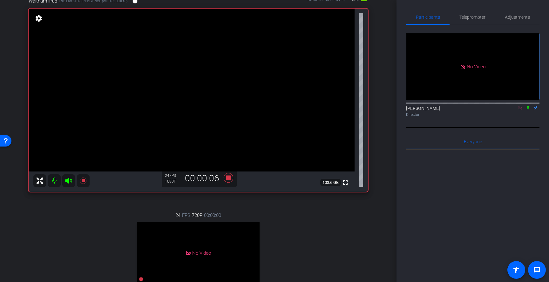
click at [529, 106] on icon at bounding box center [528, 108] width 5 height 4
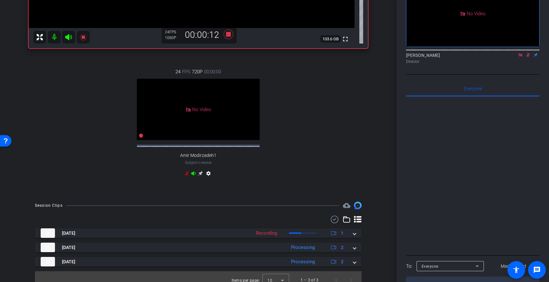
scroll to position [197, 0]
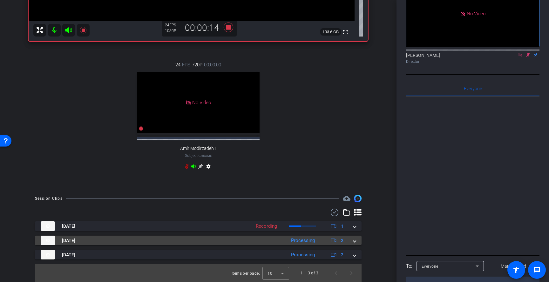
click at [356, 242] on mat-expansion-panel-header "Aug 12, 2025 Processing 2" at bounding box center [198, 241] width 327 height 10
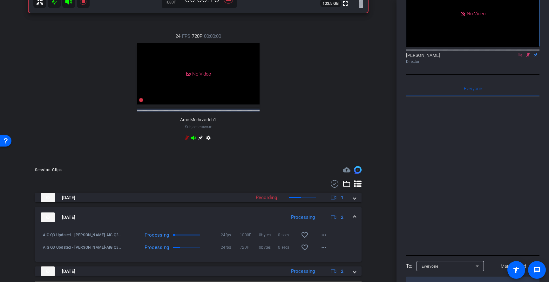
scroll to position [221, 0]
click at [355, 220] on span at bounding box center [354, 216] width 3 height 7
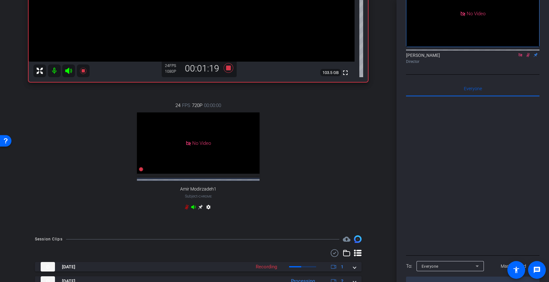
scroll to position [197, 0]
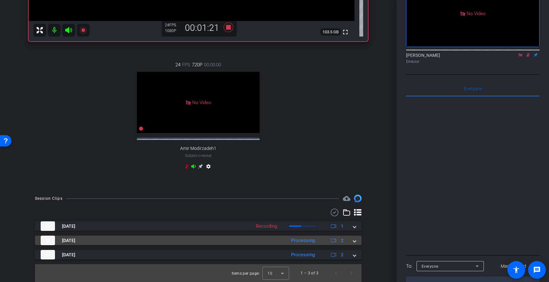
click at [353, 241] on span at bounding box center [354, 240] width 3 height 7
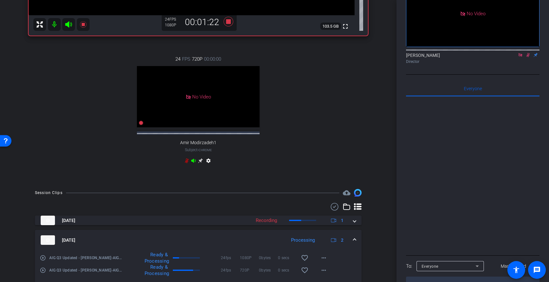
click at [355, 244] on span at bounding box center [354, 240] width 3 height 7
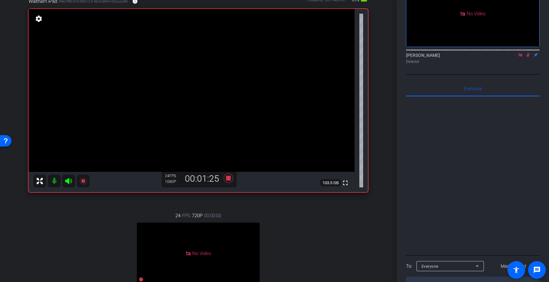
scroll to position [41, 0]
click at [528, 53] on icon at bounding box center [528, 55] width 3 height 4
click at [520, 53] on icon at bounding box center [520, 55] width 5 height 4
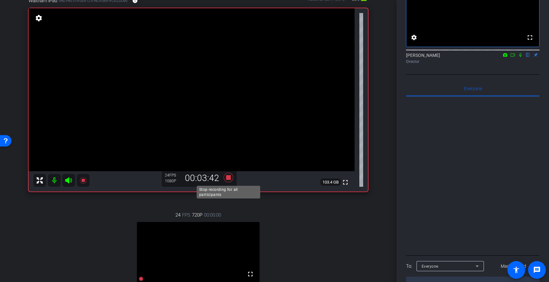
click at [229, 178] on icon at bounding box center [229, 178] width 10 height 10
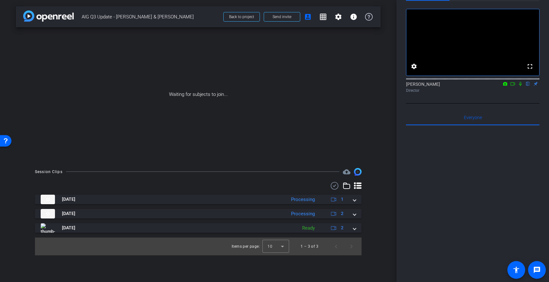
scroll to position [0, 0]
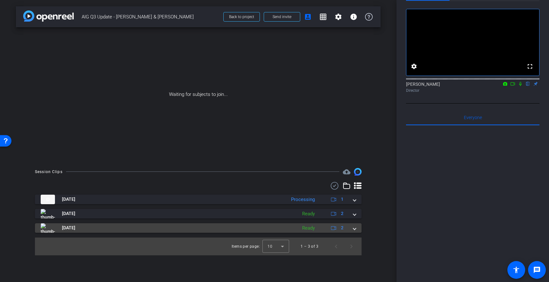
click at [355, 227] on span at bounding box center [354, 228] width 3 height 7
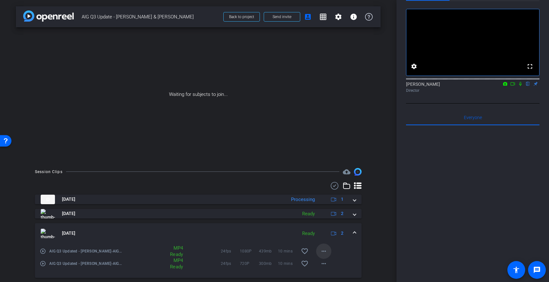
click at [326, 253] on mat-icon "more_horiz" at bounding box center [324, 252] width 8 height 8
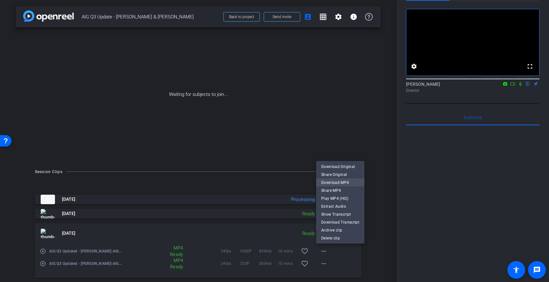
click at [347, 180] on span "Download MP4" at bounding box center [340, 183] width 38 height 8
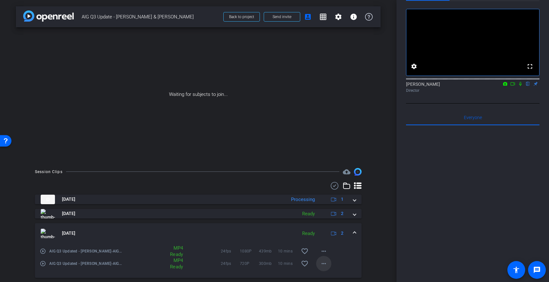
click at [322, 263] on mat-icon "more_horiz" at bounding box center [324, 264] width 8 height 8
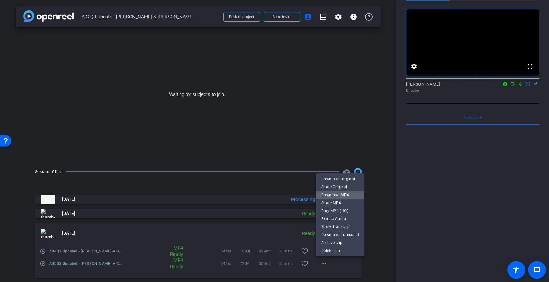
click at [344, 195] on span "Download MP4" at bounding box center [340, 195] width 38 height 8
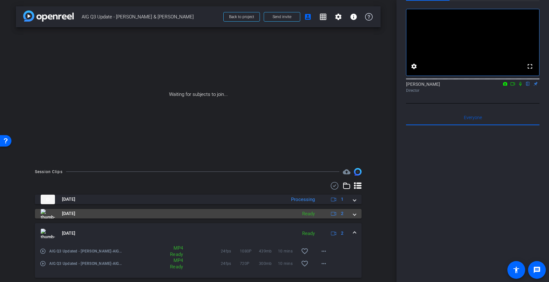
click at [354, 216] on span at bounding box center [354, 213] width 3 height 7
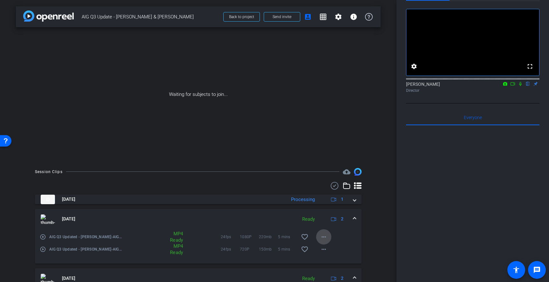
click at [326, 236] on mat-icon "more_horiz" at bounding box center [324, 237] width 8 height 8
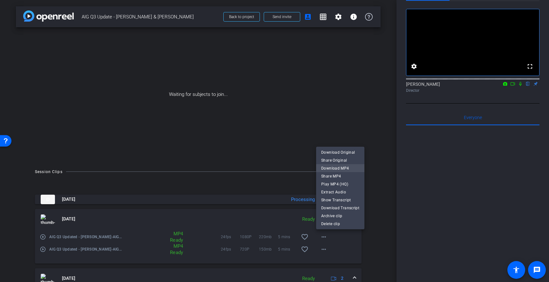
click at [347, 168] on span "Download MP4" at bounding box center [340, 169] width 38 height 8
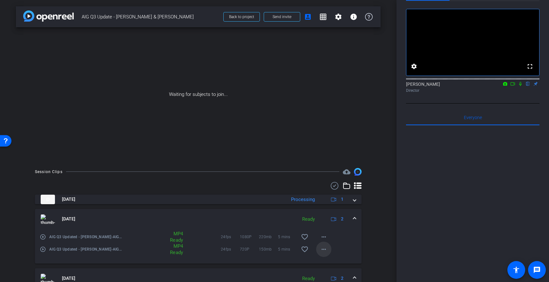
click at [321, 249] on mat-icon "more_horiz" at bounding box center [324, 250] width 8 height 8
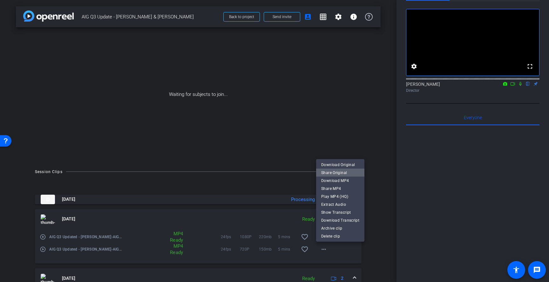
click at [349, 176] on span "Share Original" at bounding box center [340, 173] width 38 height 8
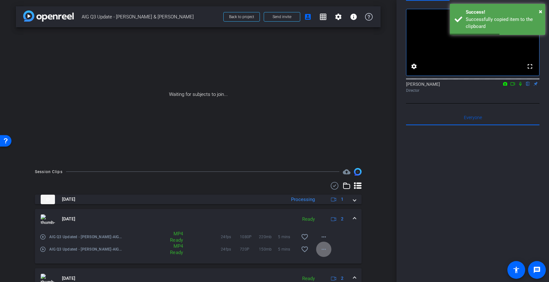
click at [325, 250] on mat-icon "more_horiz" at bounding box center [324, 250] width 8 height 8
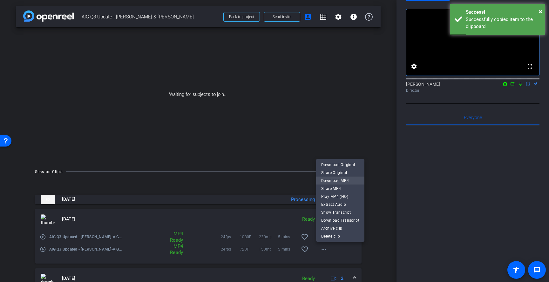
click at [339, 182] on span "Download MP4" at bounding box center [340, 181] width 38 height 8
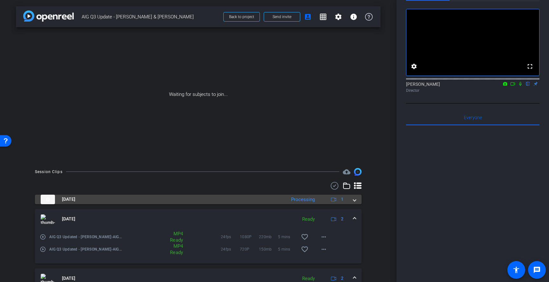
click at [356, 200] on mat-expansion-panel-header "Aug 12, 2025 Processing 1" at bounding box center [198, 200] width 327 height 10
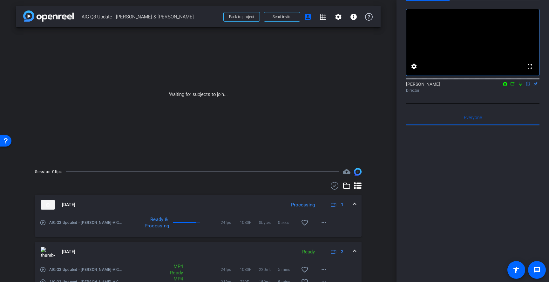
click at [521, 86] on icon at bounding box center [520, 84] width 5 height 4
click at [514, 86] on icon at bounding box center [512, 84] width 5 height 4
click at [326, 223] on mat-icon "more_horiz" at bounding box center [324, 223] width 8 height 8
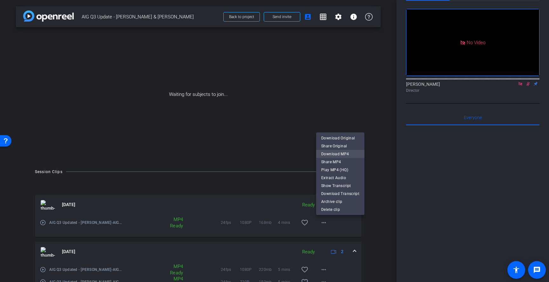
click at [345, 156] on span "Download MP4" at bounding box center [340, 154] width 38 height 8
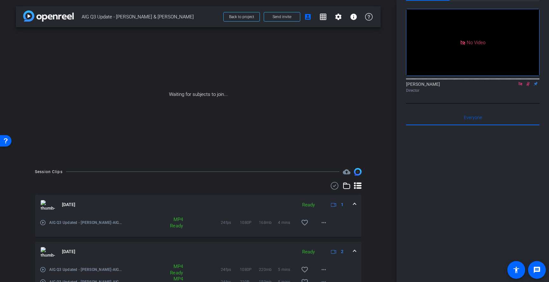
scroll to position [2, 0]
